Goal: Information Seeking & Learning: Learn about a topic

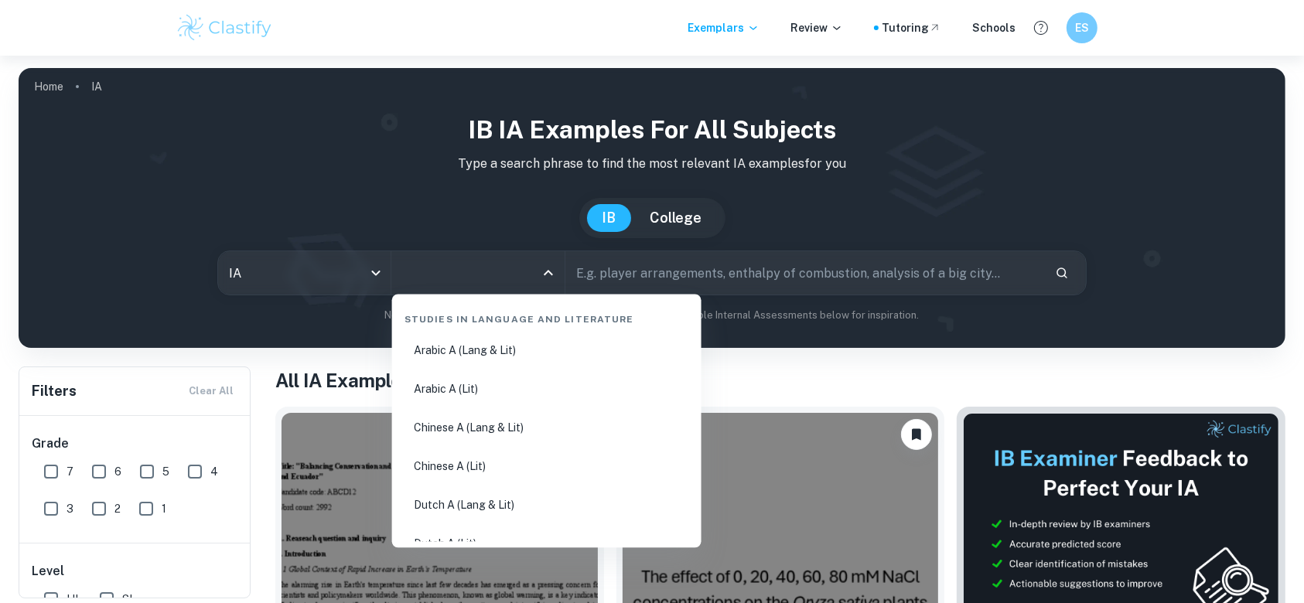
click at [495, 267] on input "All Subjects" at bounding box center [465, 272] width 135 height 29
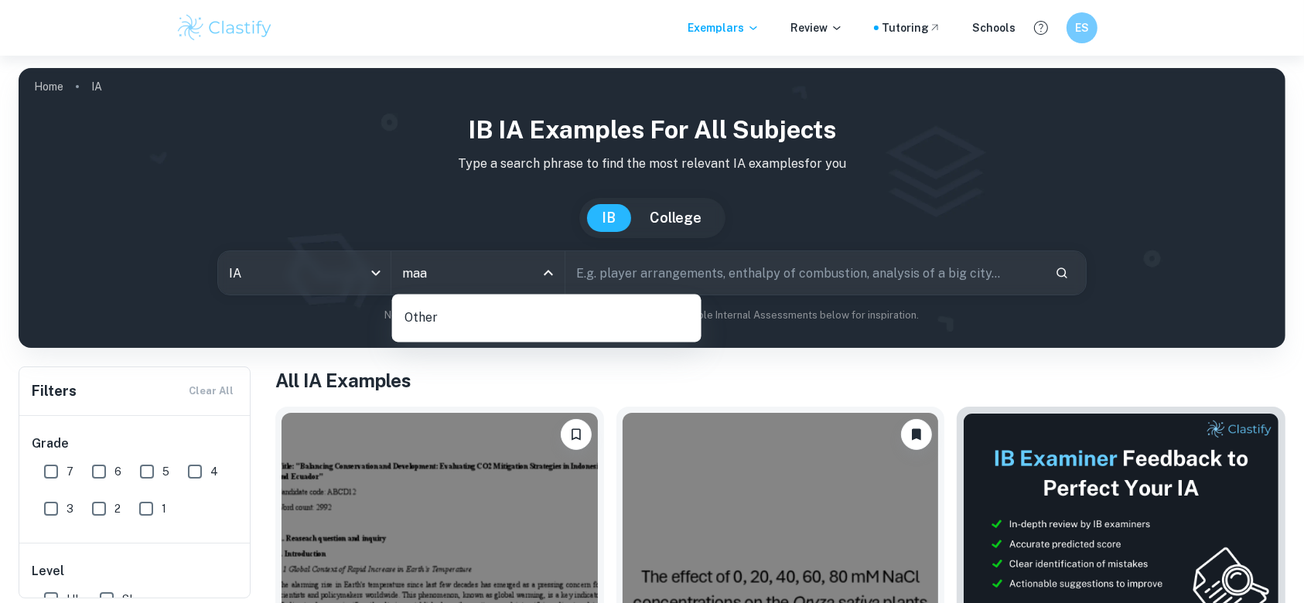
type input "ma"
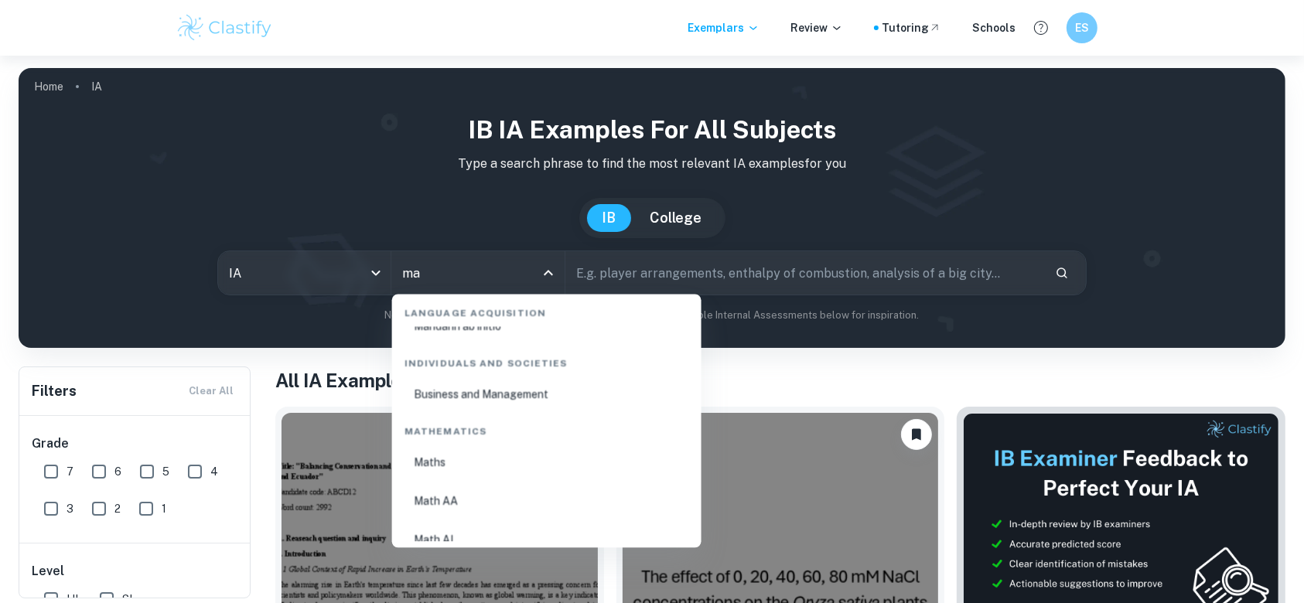
scroll to position [263, 0]
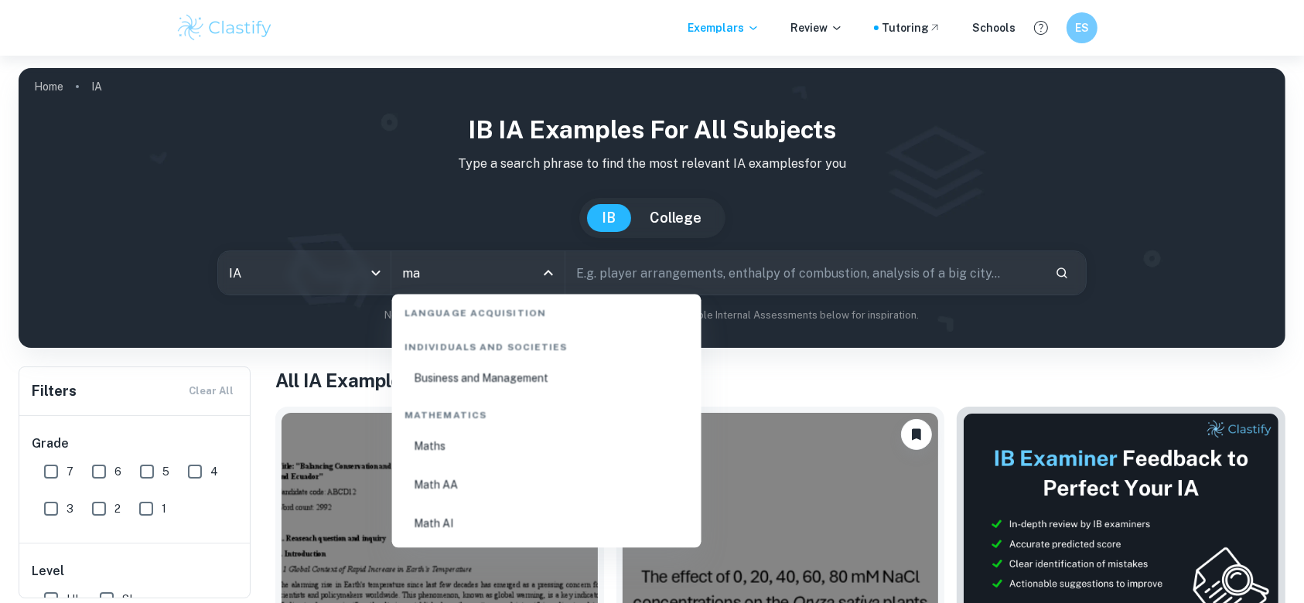
click at [478, 468] on li "Math AA" at bounding box center [546, 485] width 297 height 36
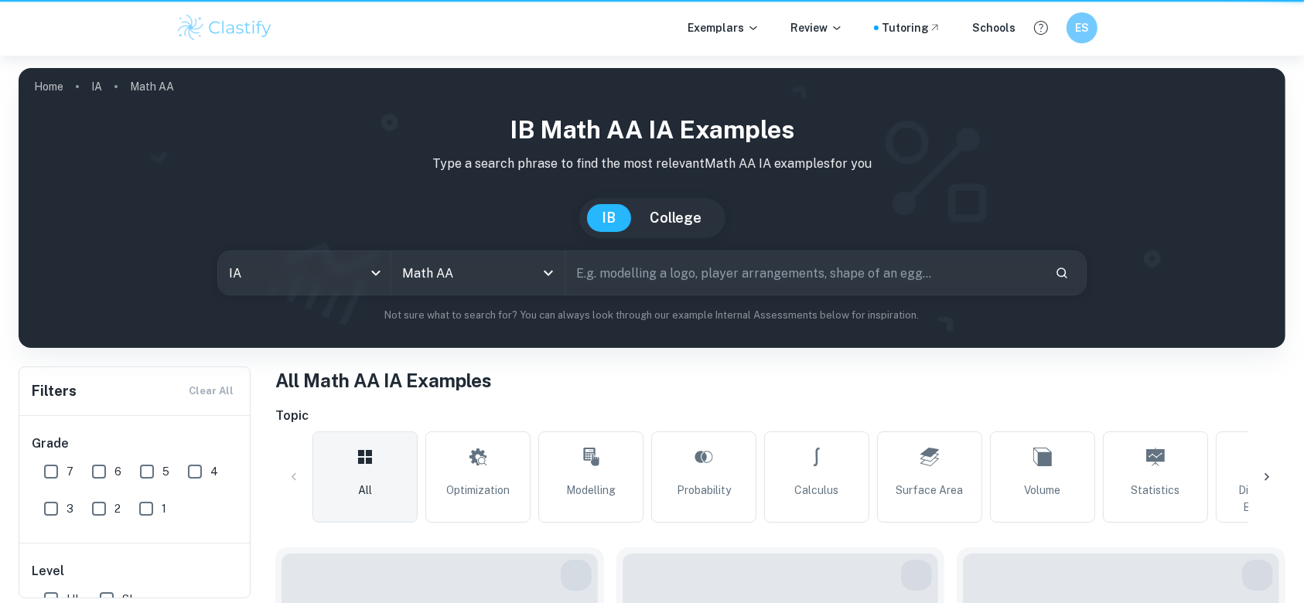
click at [693, 261] on input "text" at bounding box center [804, 272] width 477 height 43
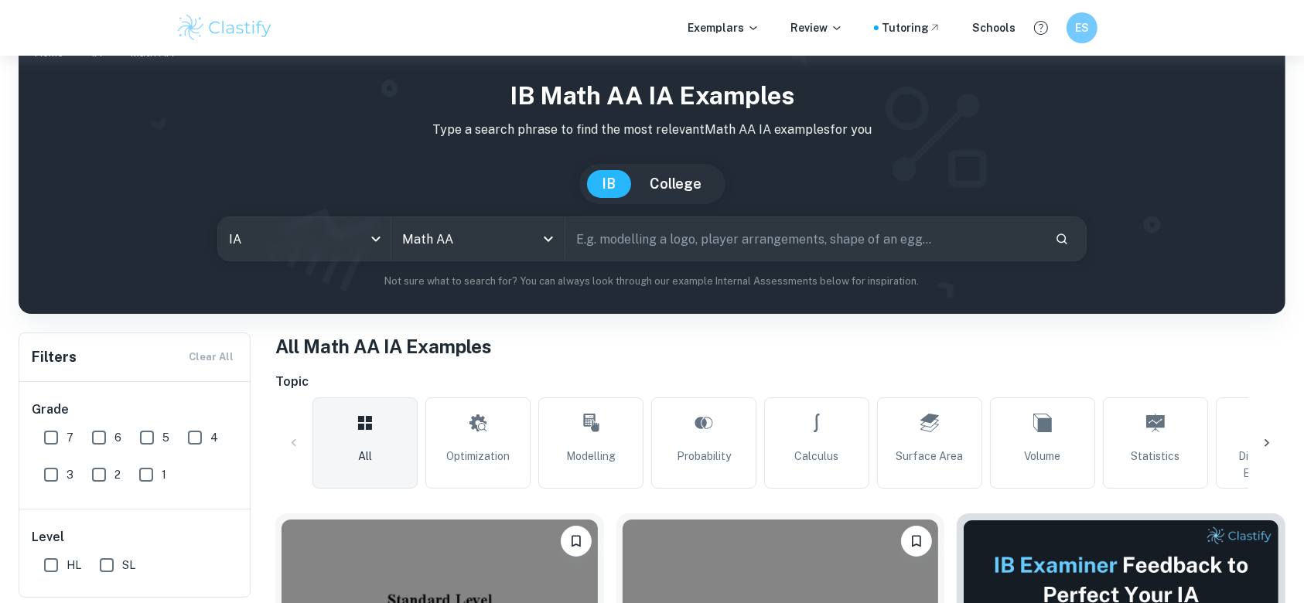
scroll to position [36, 0]
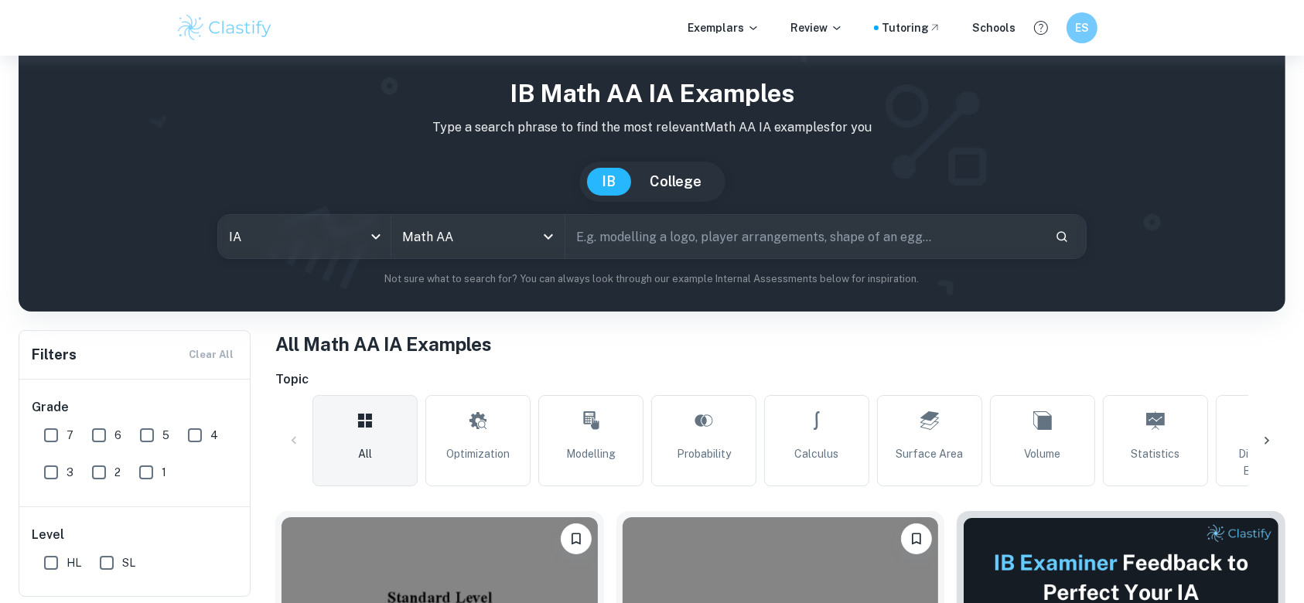
type input "t"
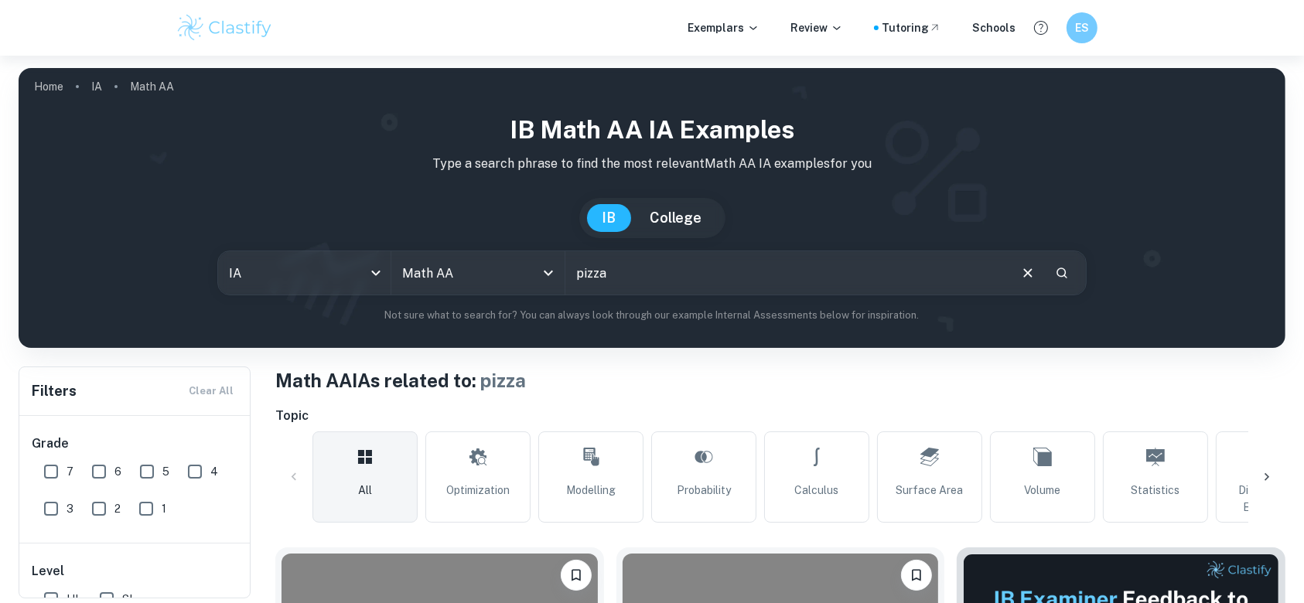
drag, startPoint x: 662, startPoint y: 268, endPoint x: 286, endPoint y: 309, distance: 378.2
click at [286, 309] on div "IB Math AA IA examples Type a search phrase to find the most relevant Math AA I…" at bounding box center [652, 217] width 1243 height 212
type input "t"
type input "sand timer"
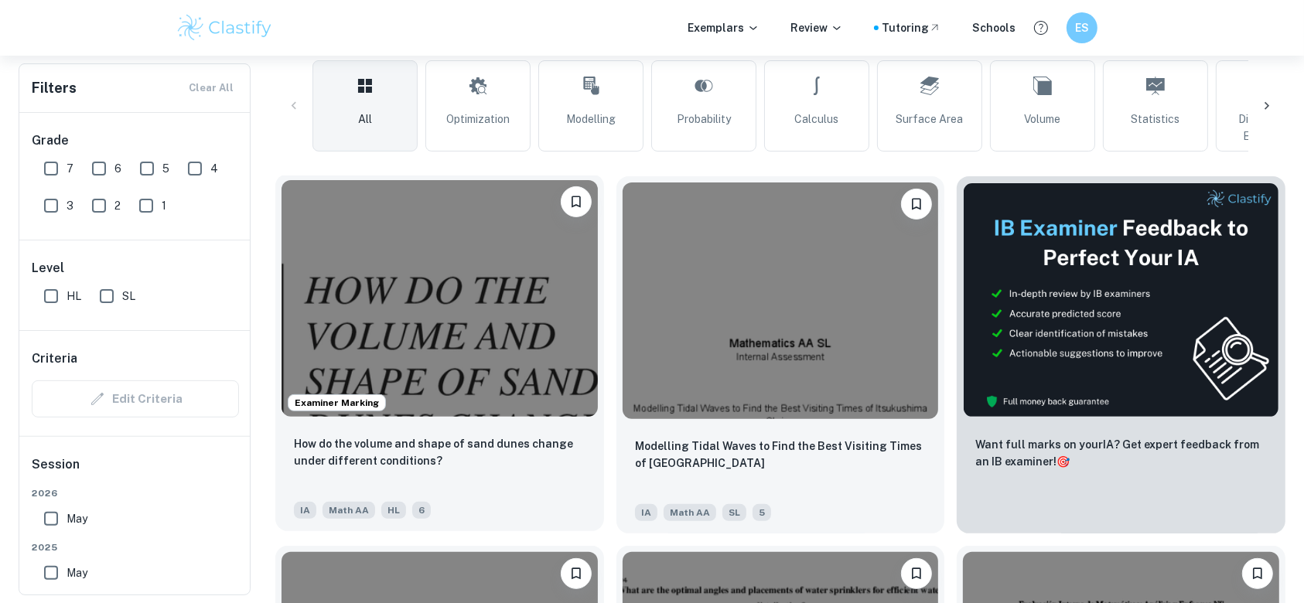
scroll to position [412, 0]
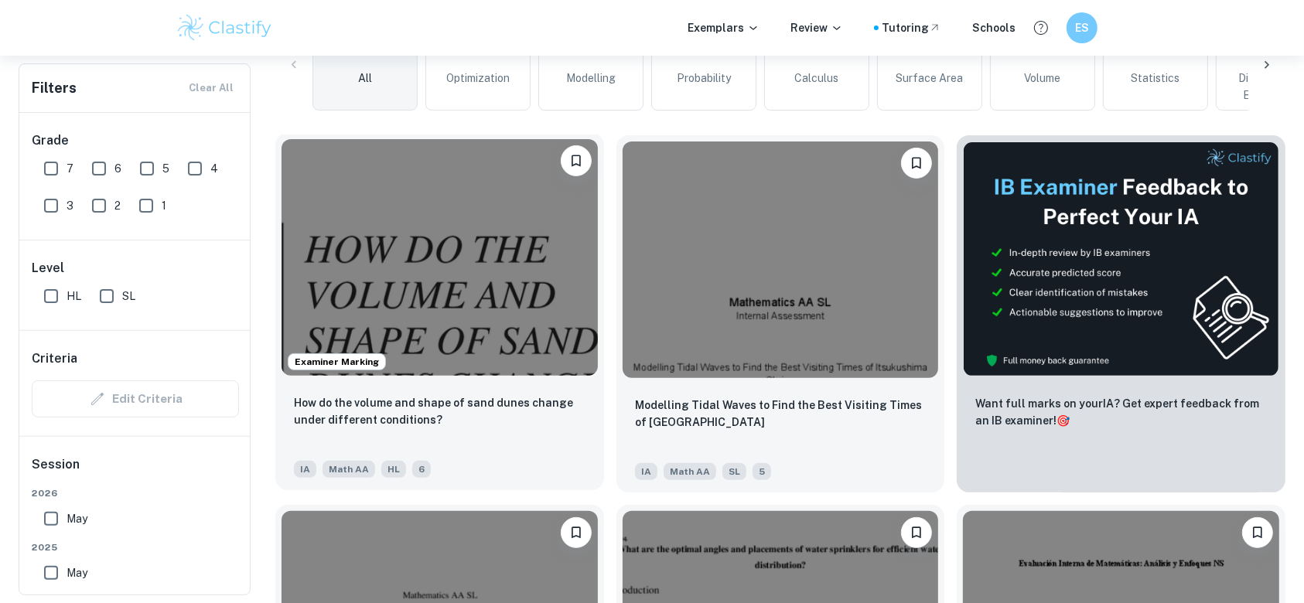
click at [481, 326] on img at bounding box center [440, 257] width 316 height 237
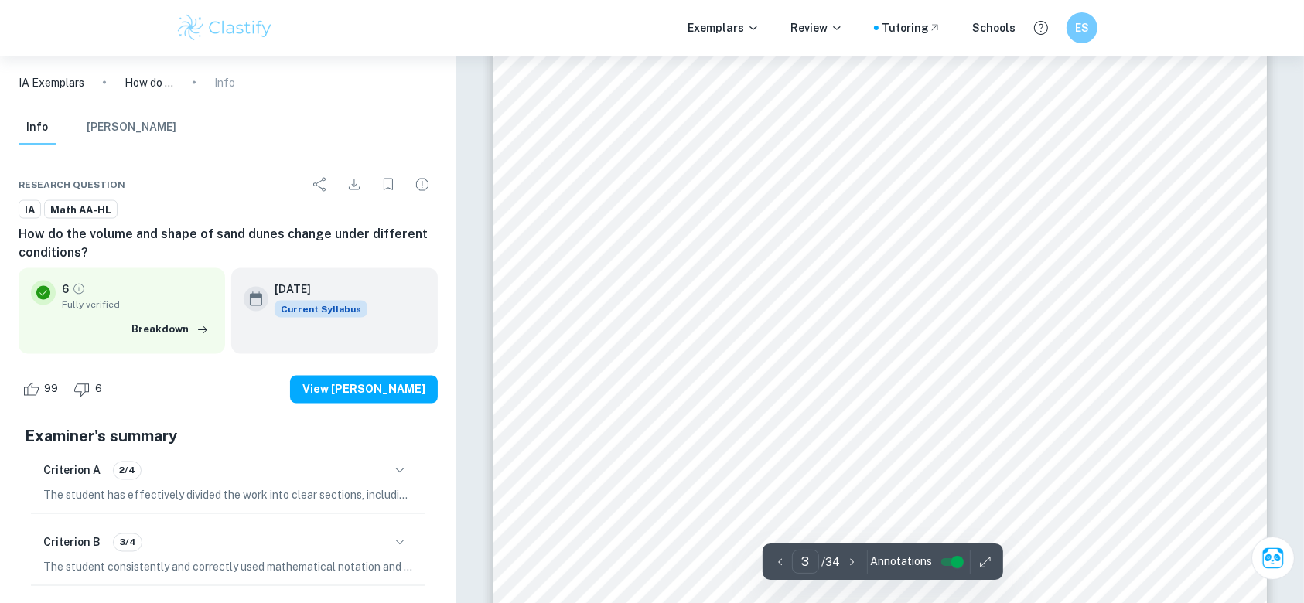
scroll to position [2579, 0]
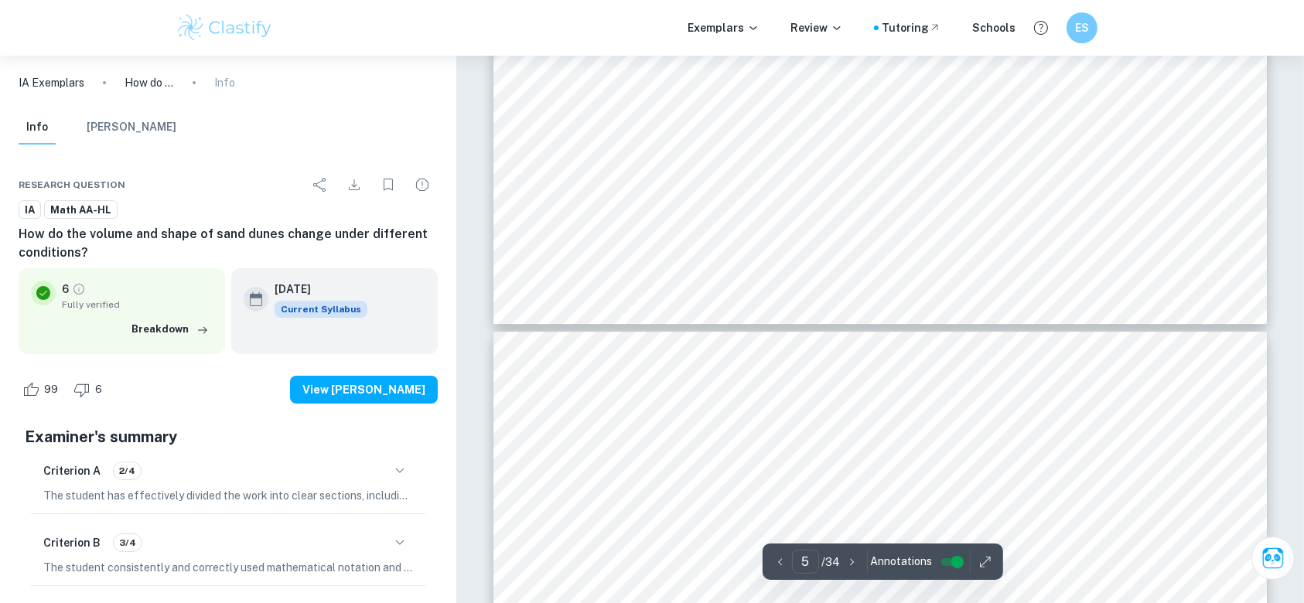
type input "6"
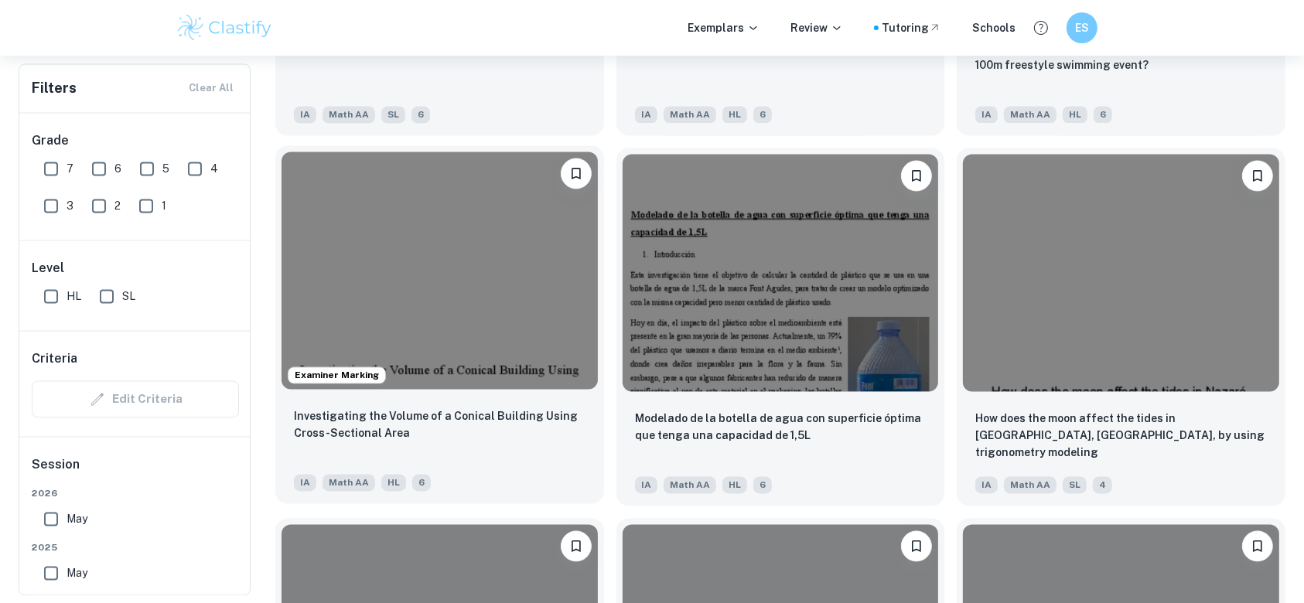
scroll to position [2579, 0]
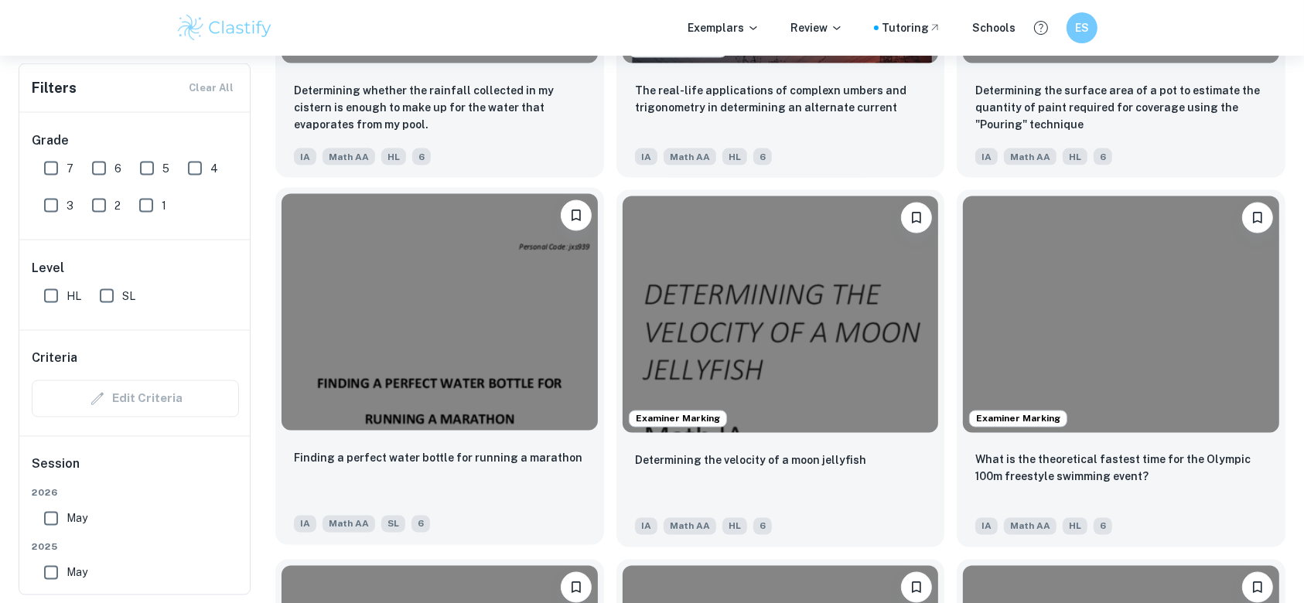
click at [497, 322] on img at bounding box center [440, 312] width 316 height 237
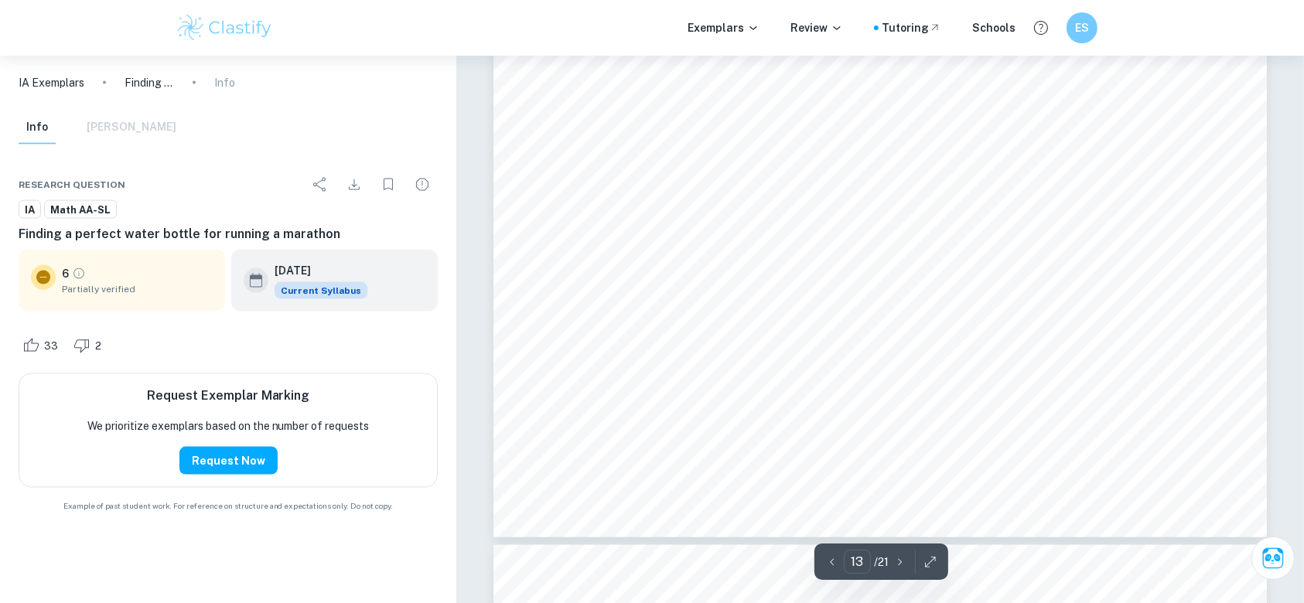
scroll to position [13720, 0]
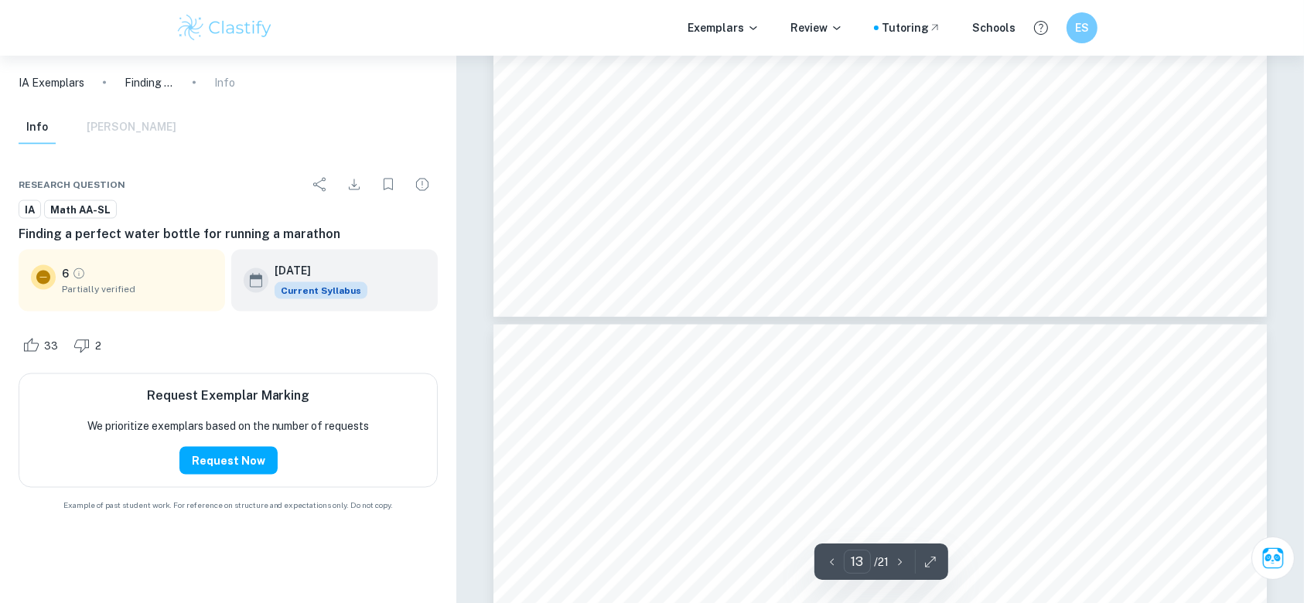
type input "14"
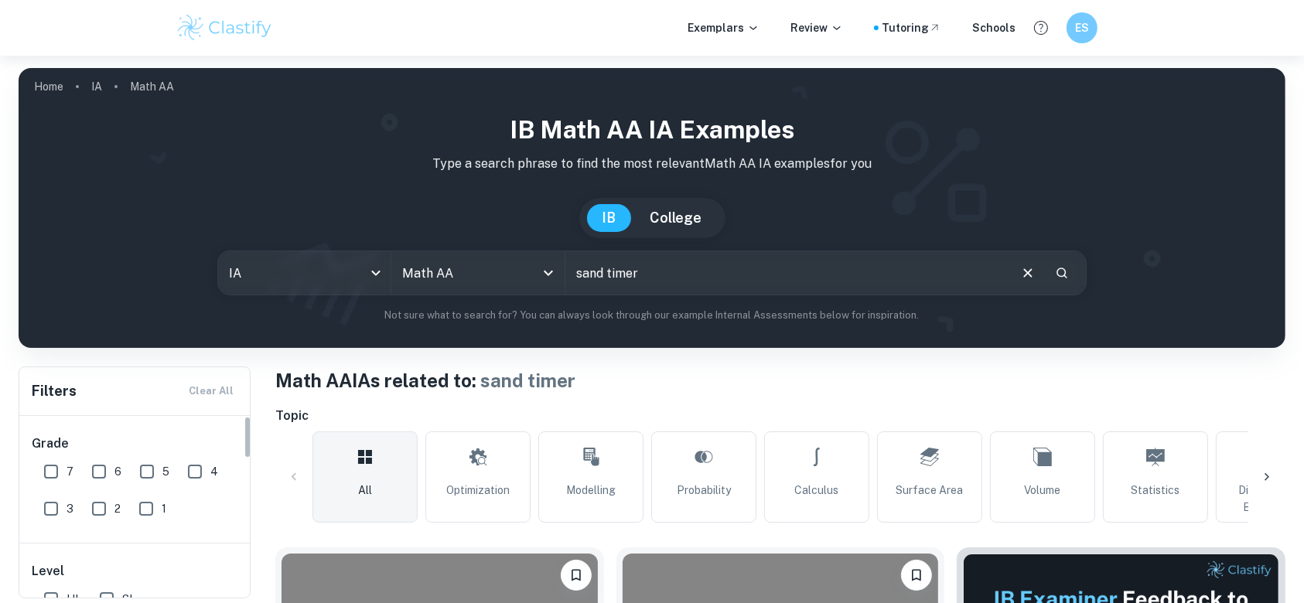
drag, startPoint x: 62, startPoint y: 456, endPoint x: 124, endPoint y: 424, distance: 69.9
click at [62, 456] on input "7" at bounding box center [51, 471] width 31 height 31
checkbox input "true"
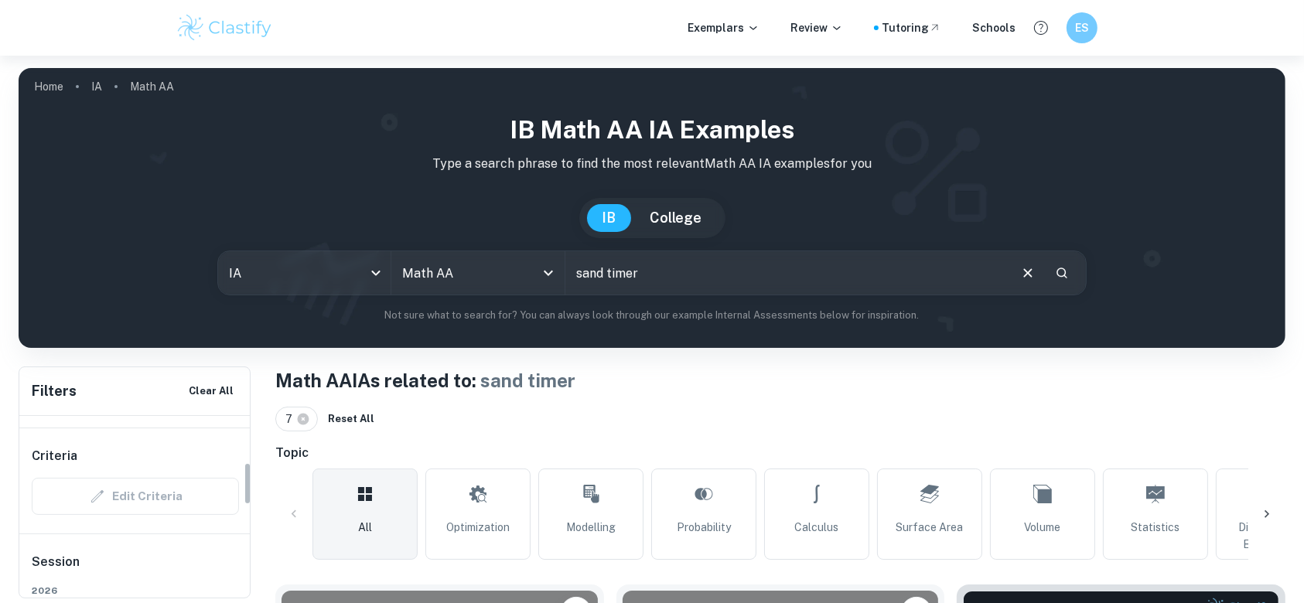
scroll to position [103, 0]
click at [49, 496] on input "HL" at bounding box center [51, 496] width 31 height 31
checkbox input "true"
drag, startPoint x: 662, startPoint y: 272, endPoint x: 420, endPoint y: 270, distance: 241.4
click at [420, 270] on div "IA ia All Subjects Math AA All Subjects sand timer ​" at bounding box center [652, 273] width 870 height 45
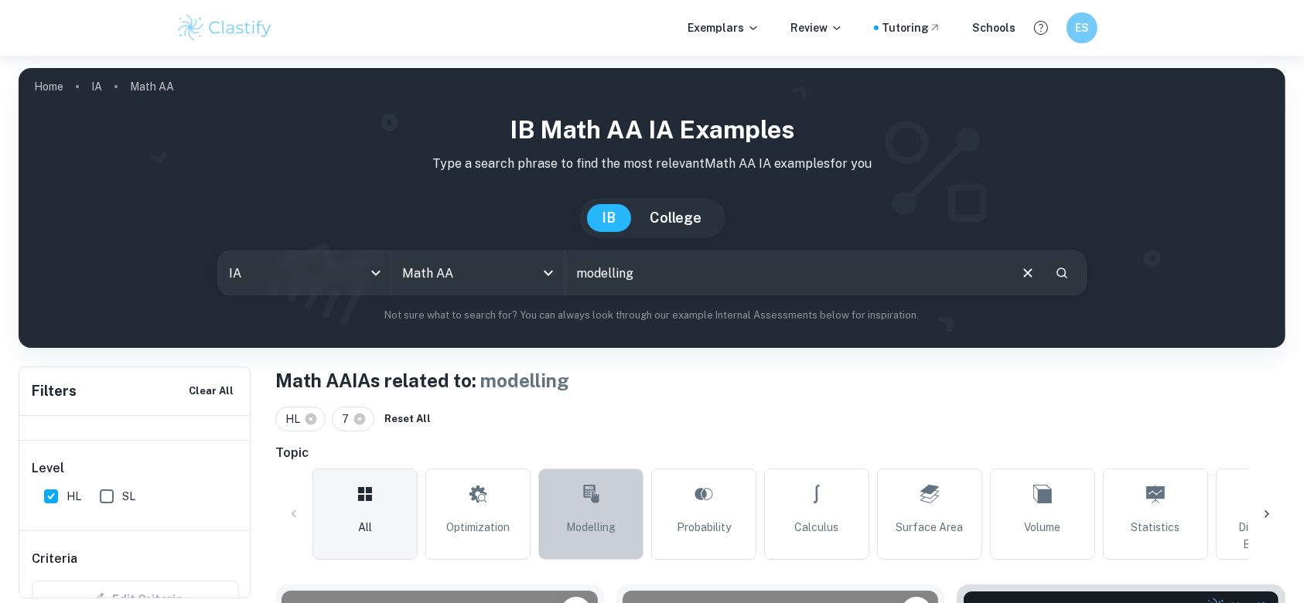
click at [601, 542] on link "Modelling" at bounding box center [590, 514] width 105 height 91
type input "Modelling"
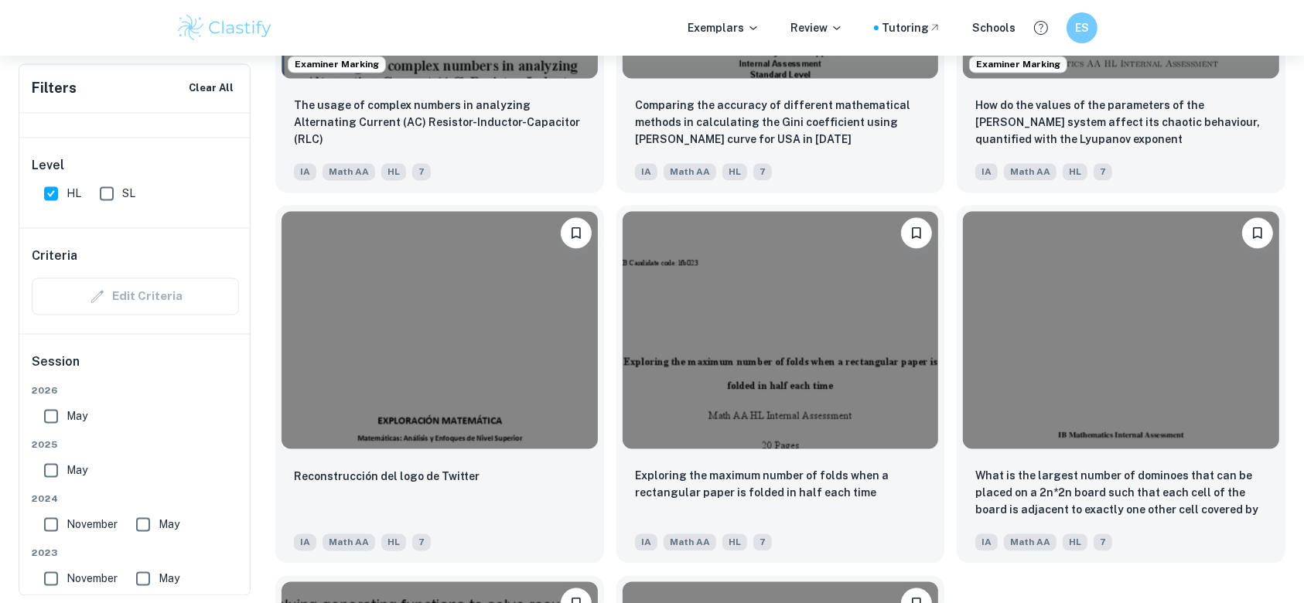
scroll to position [2970, 0]
click at [797, 297] on img at bounding box center [781, 328] width 316 height 237
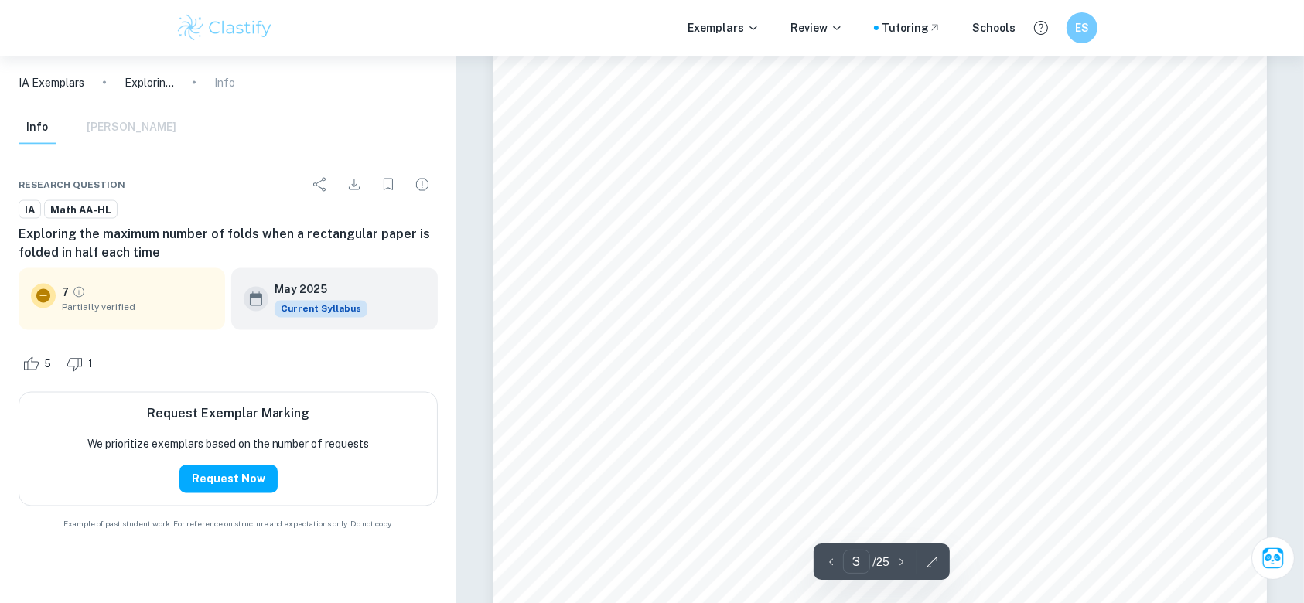
scroll to position [2867, 0]
drag, startPoint x: 1303, startPoint y: 89, endPoint x: 1304, endPoint y: 312, distance: 222.8
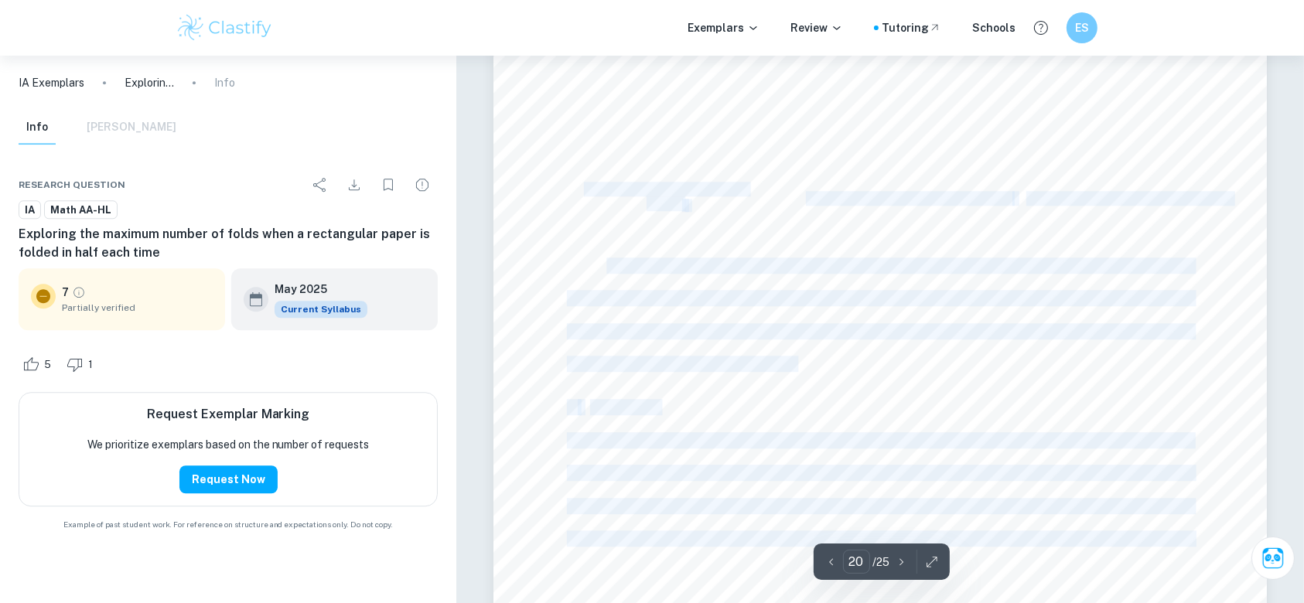
drag, startPoint x: 607, startPoint y: 267, endPoint x: 1145, endPoint y: 280, distance: 538.6
click at [1145, 280] on div "19 the maximum number of full folds, from even and odd folds, are equal when ro…" at bounding box center [881, 104] width 774 height 1094
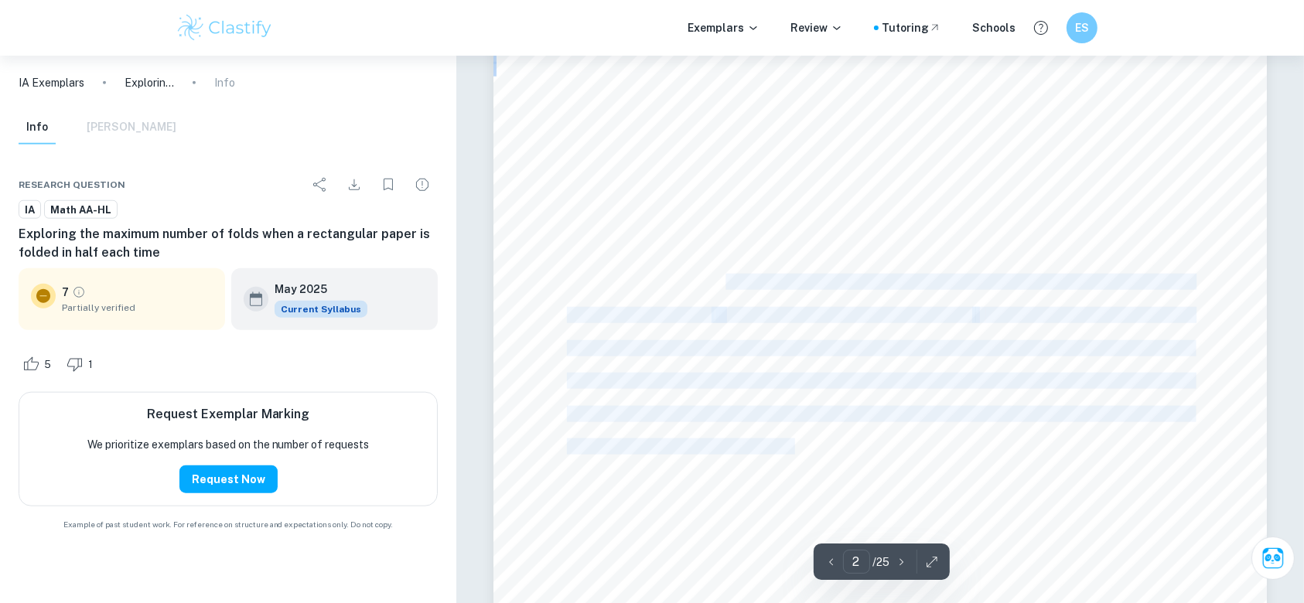
drag, startPoint x: 730, startPoint y: 281, endPoint x: 1232, endPoint y: 328, distance: 505.1
click at [1232, 328] on div "1 1. Introduction Like every other person, I did not believe that one could onl…" at bounding box center [881, 400] width 774 height 1094
click at [1154, 473] on div "1 1. Introduction Like every other person, I did not believe that one could onl…" at bounding box center [881, 400] width 774 height 1094
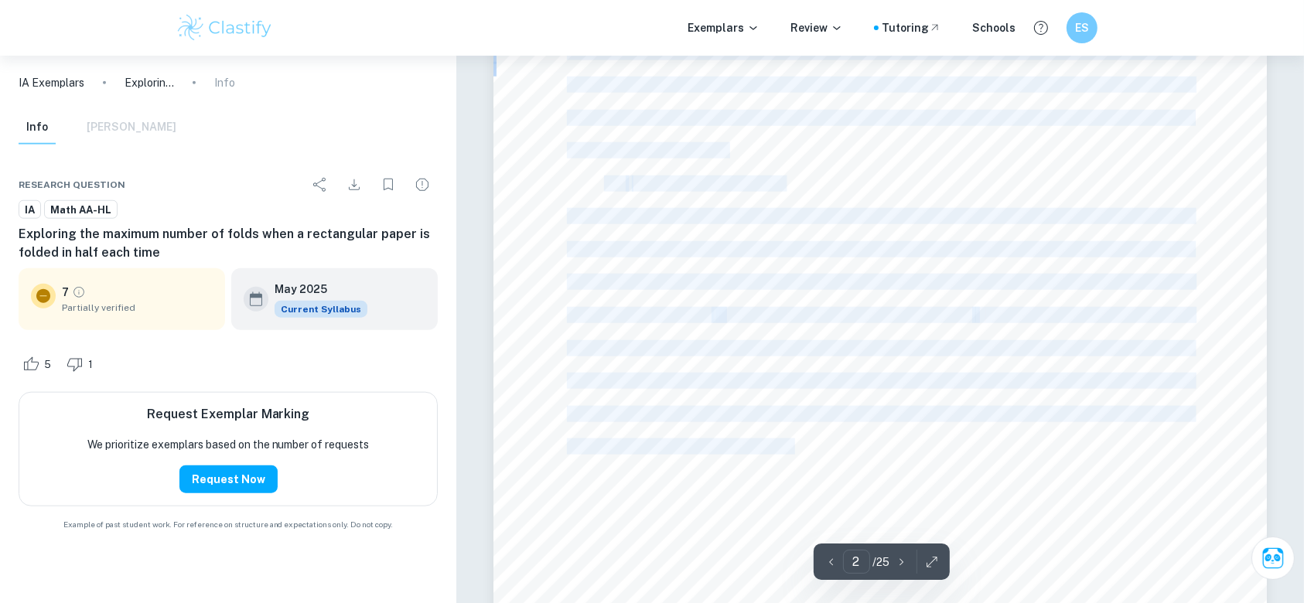
drag, startPoint x: 706, startPoint y: 327, endPoint x: 1319, endPoint y: 429, distance: 621.9
click at [1219, 473] on div at bounding box center [881, 400] width 774 height 1094
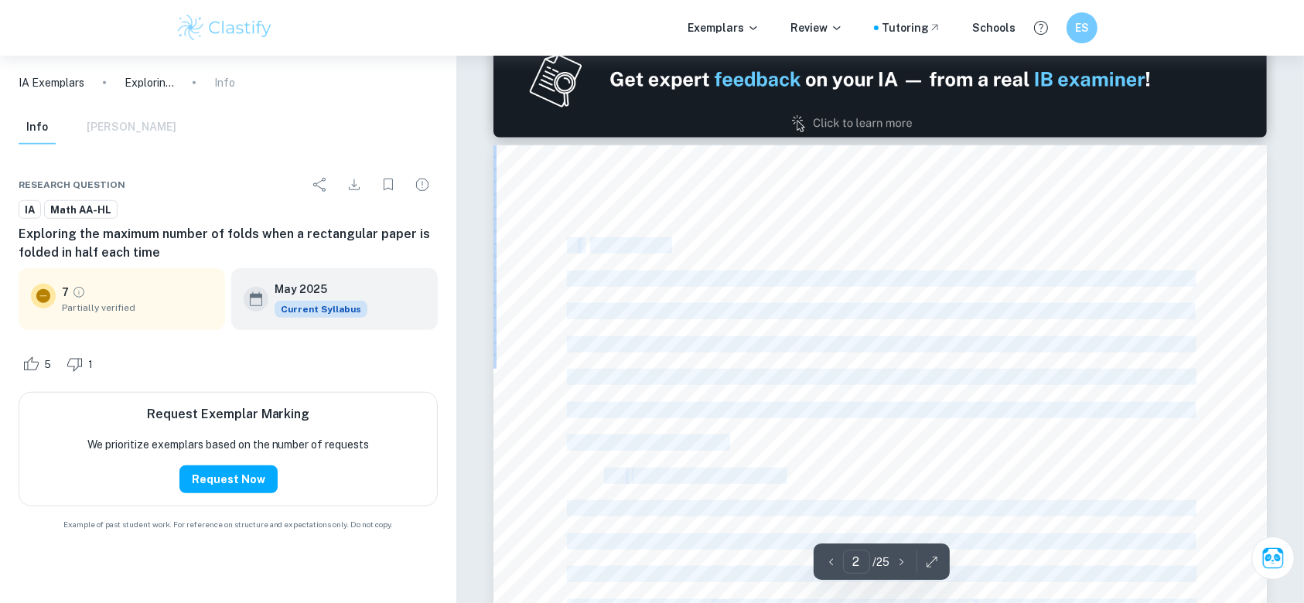
type input "1"
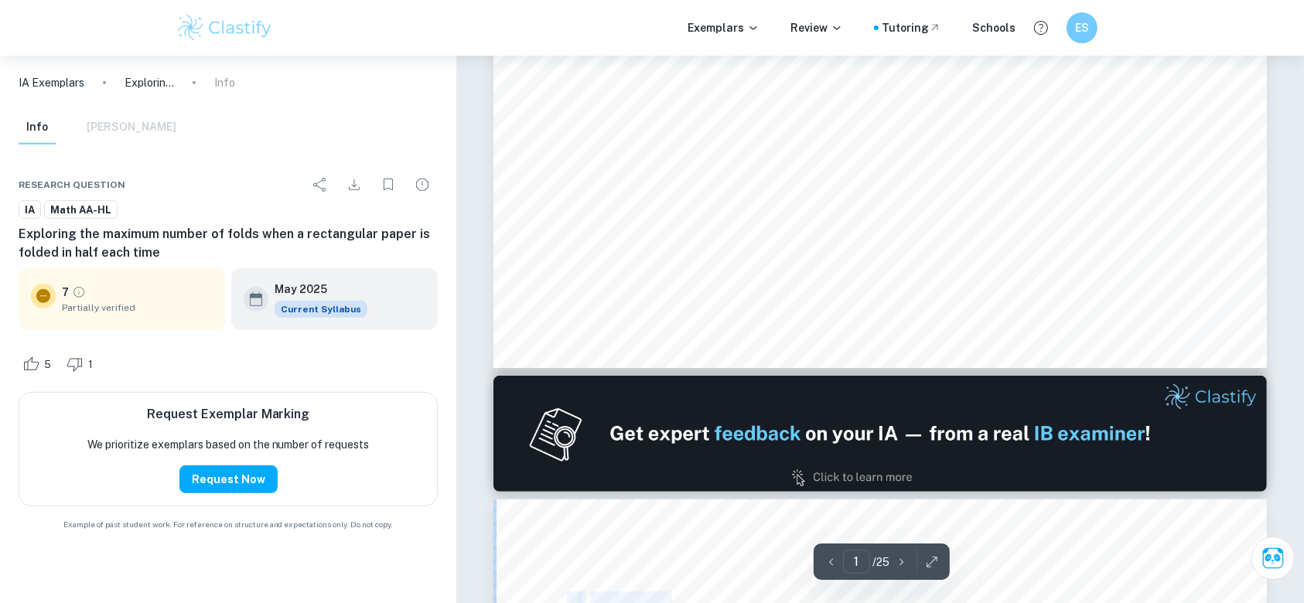
scroll to position [722, 0]
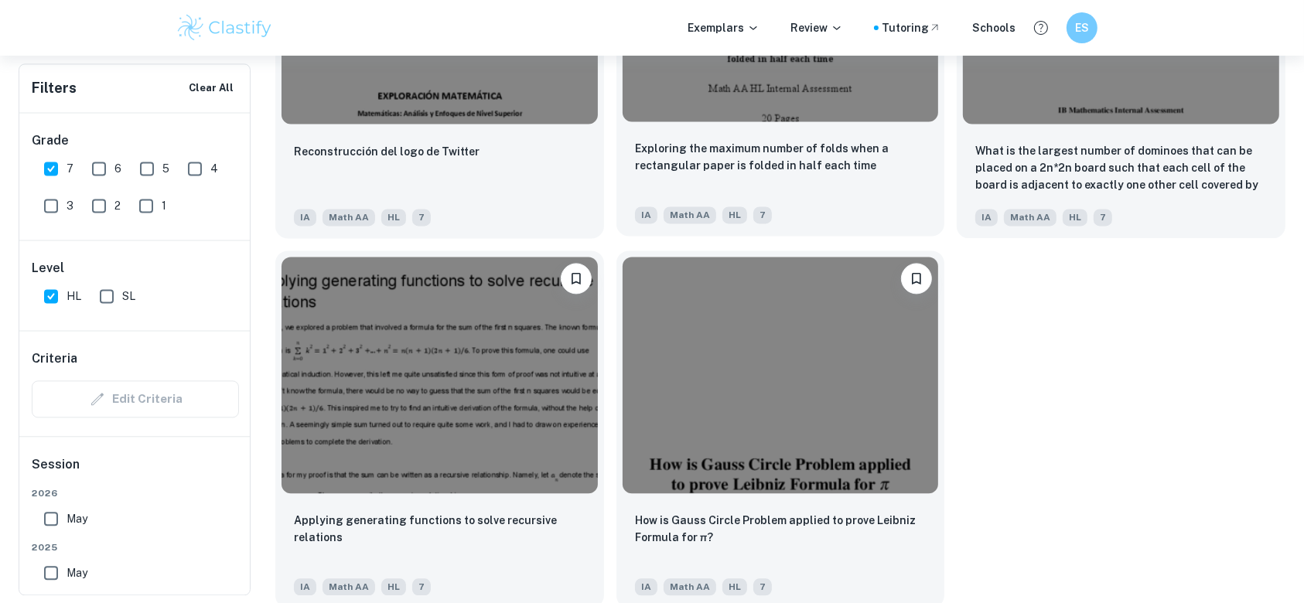
scroll to position [3303, 0]
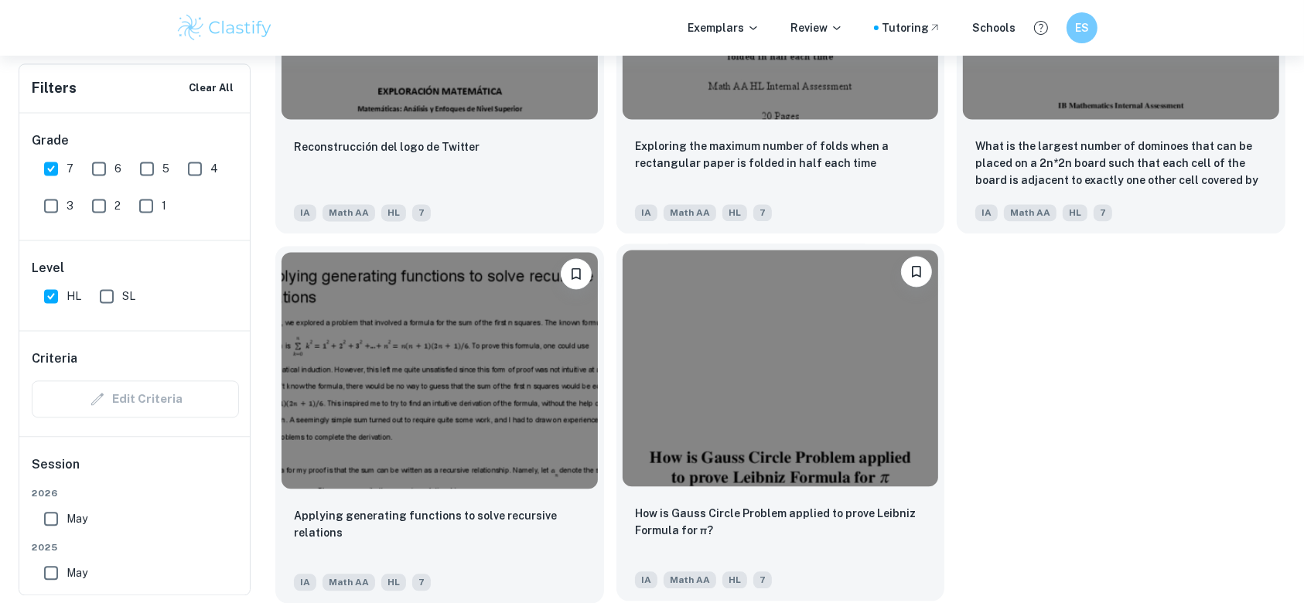
click at [826, 411] on img at bounding box center [781, 368] width 316 height 237
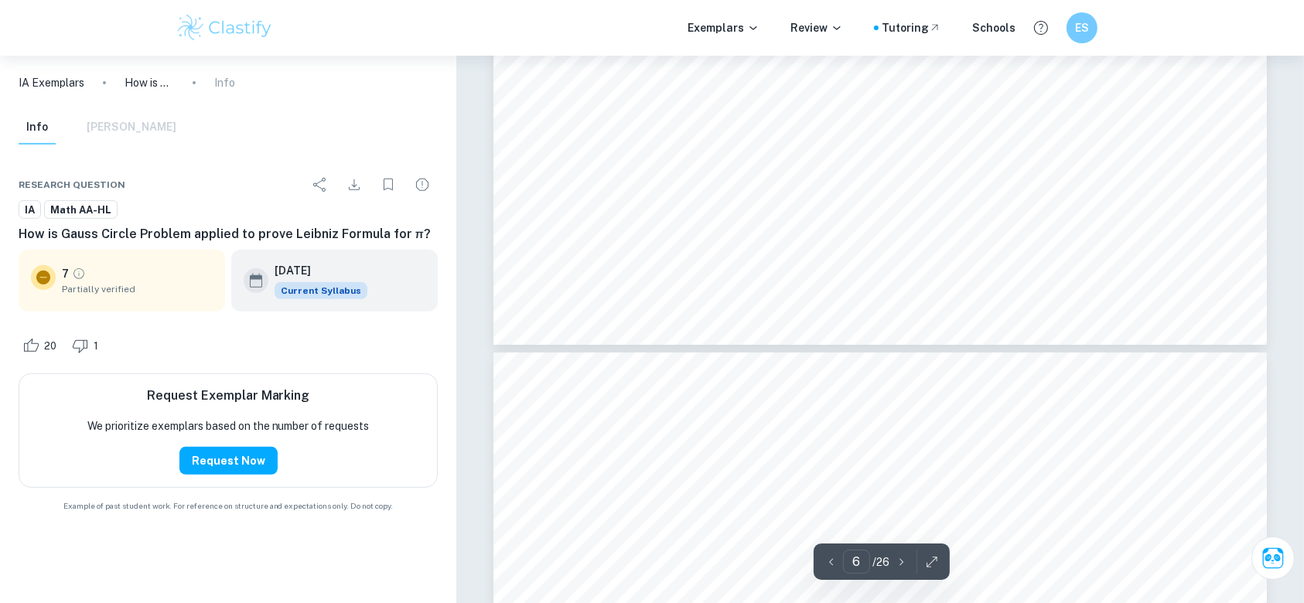
scroll to position [6499, 0]
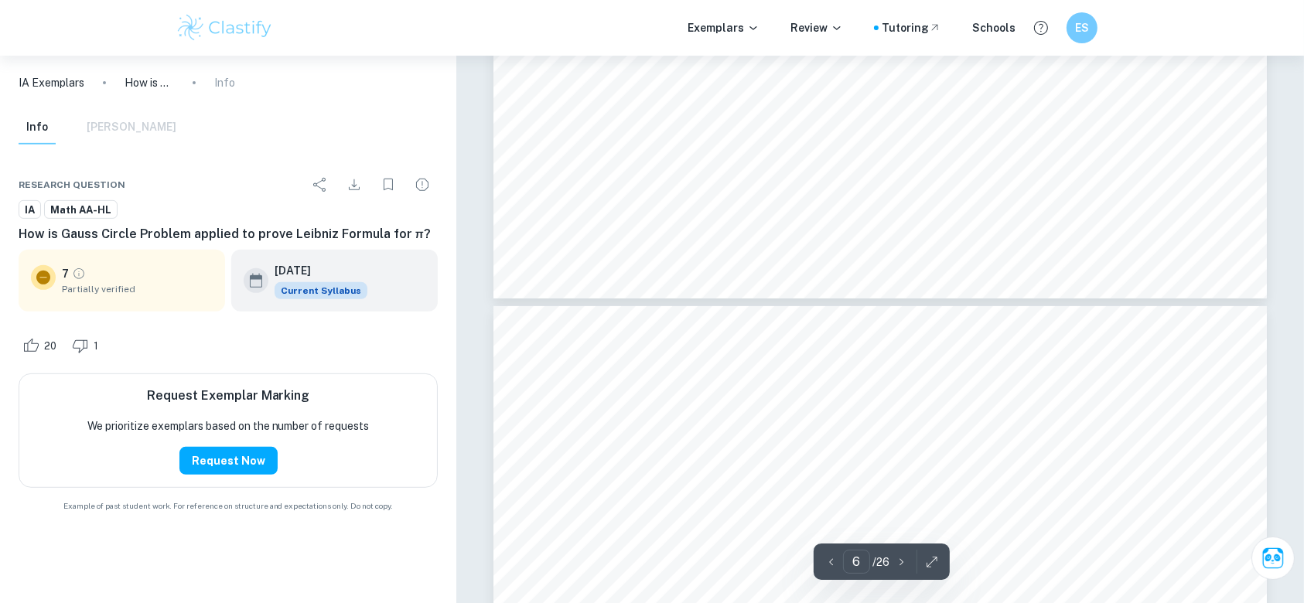
type input "7"
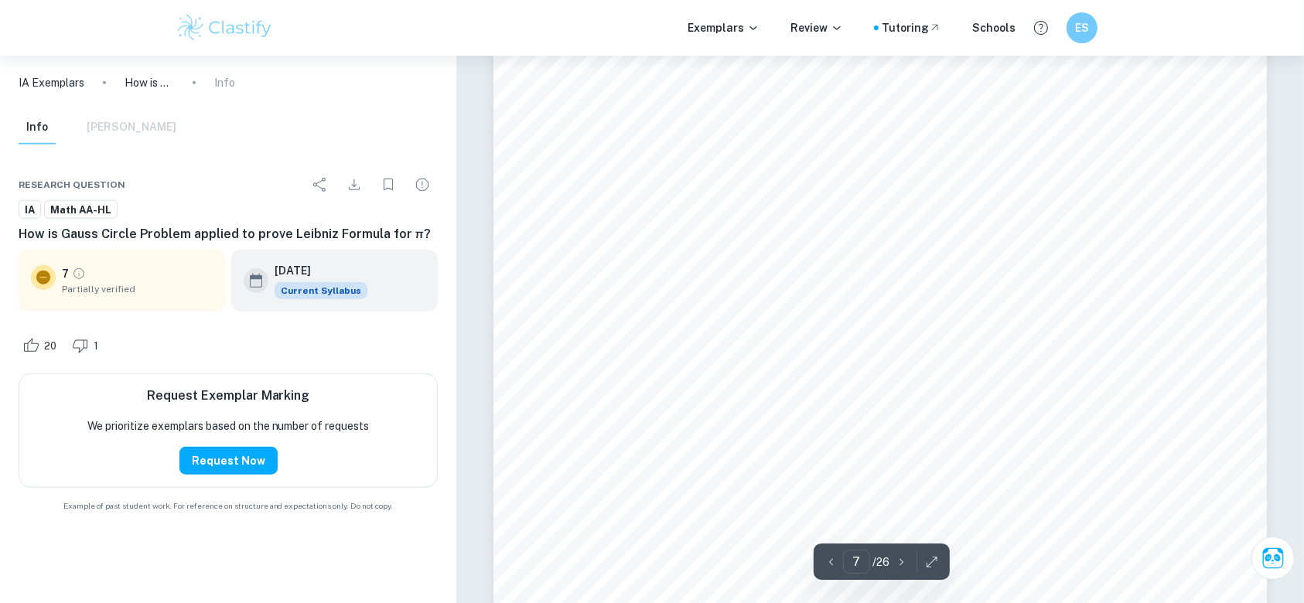
scroll to position [7082, 0]
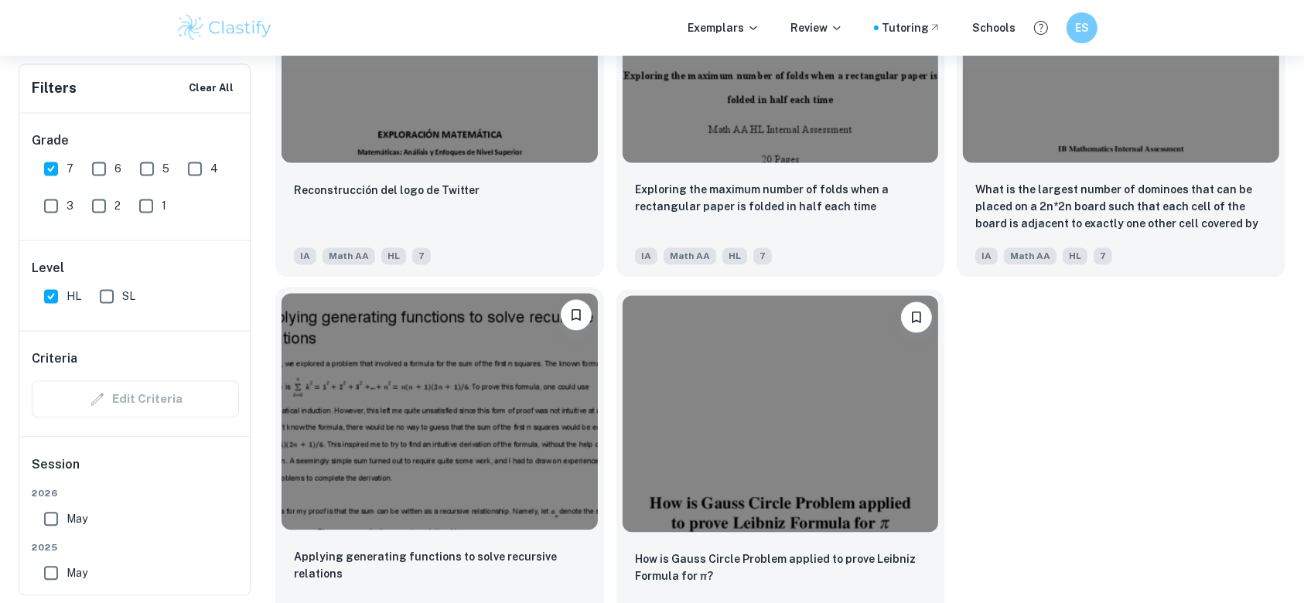
scroll to position [2968, 0]
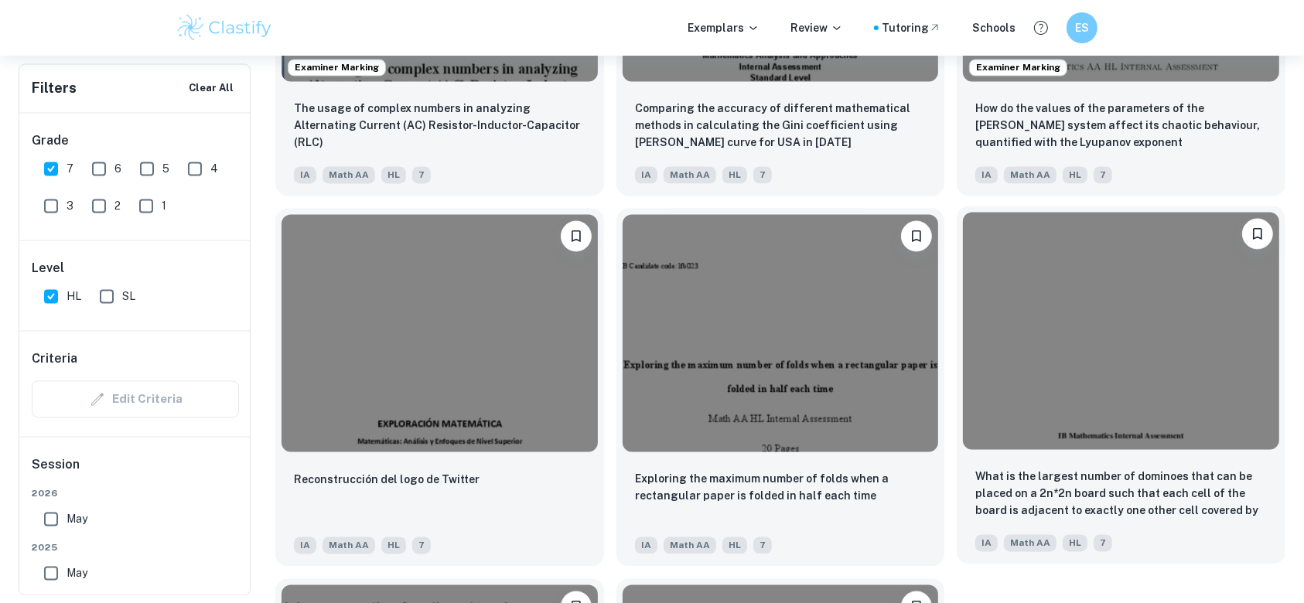
click at [972, 379] on img at bounding box center [1121, 330] width 316 height 237
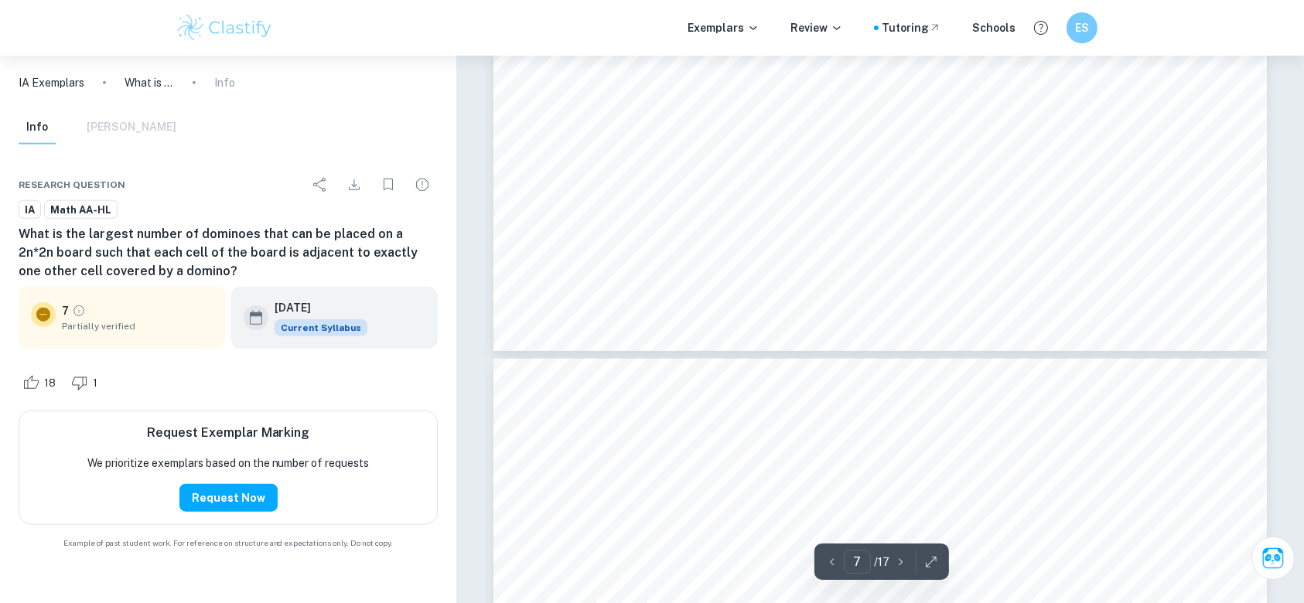
type input "8"
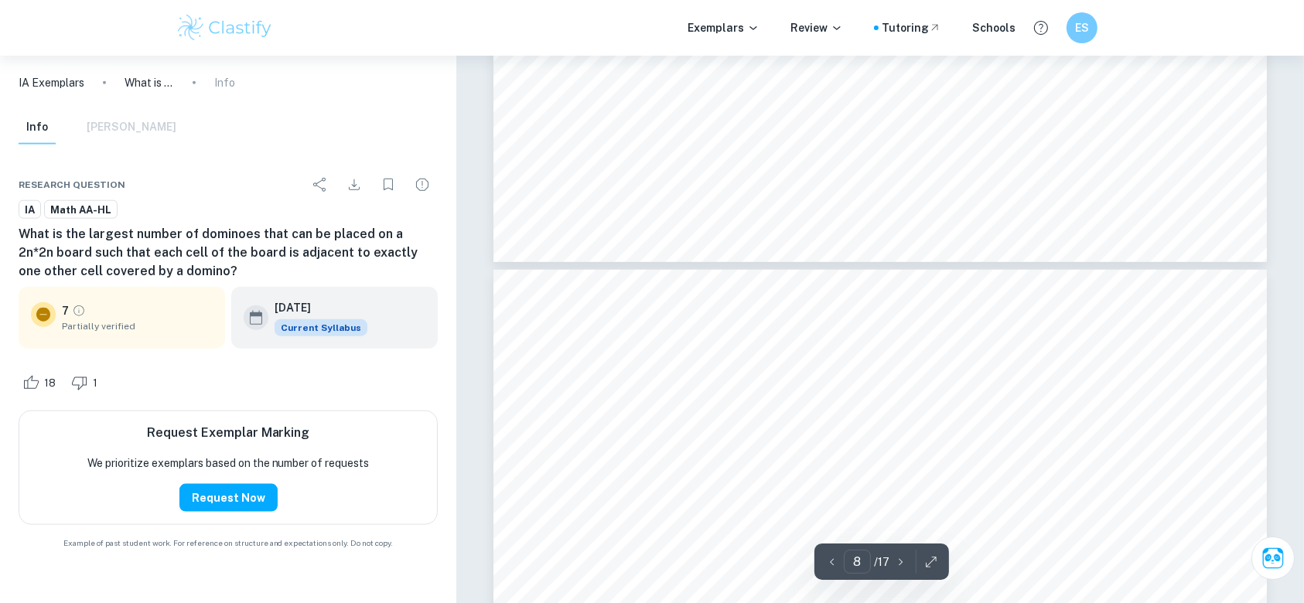
scroll to position [7662, 0]
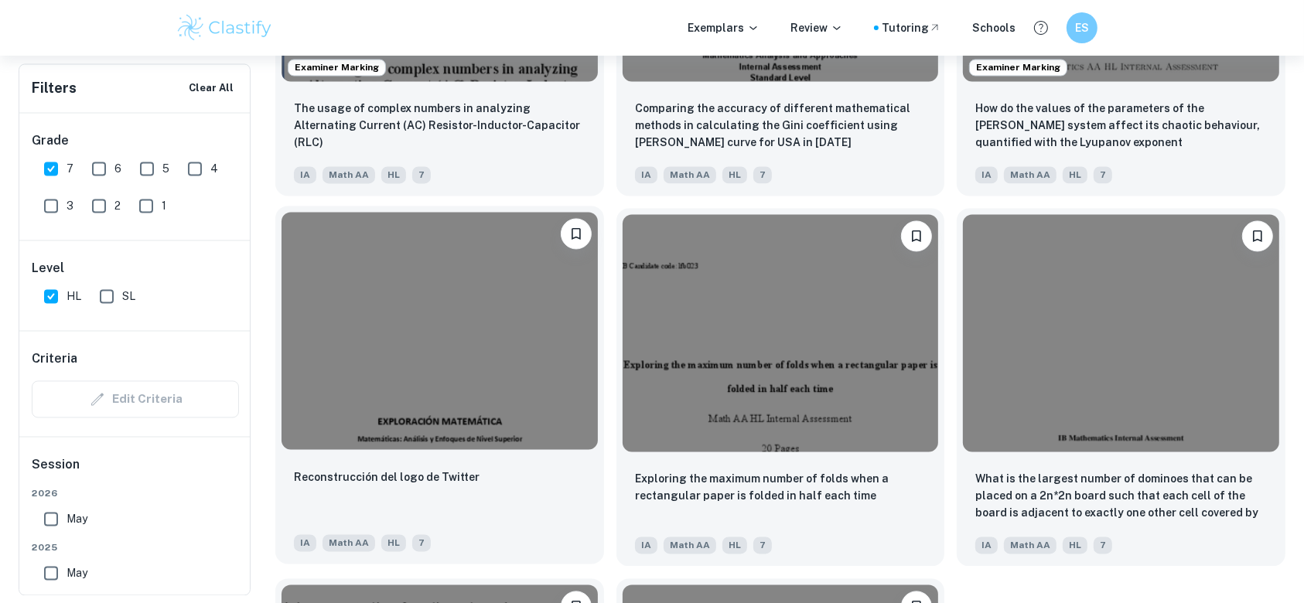
scroll to position [3303, 0]
